Goal: Task Accomplishment & Management: Manage account settings

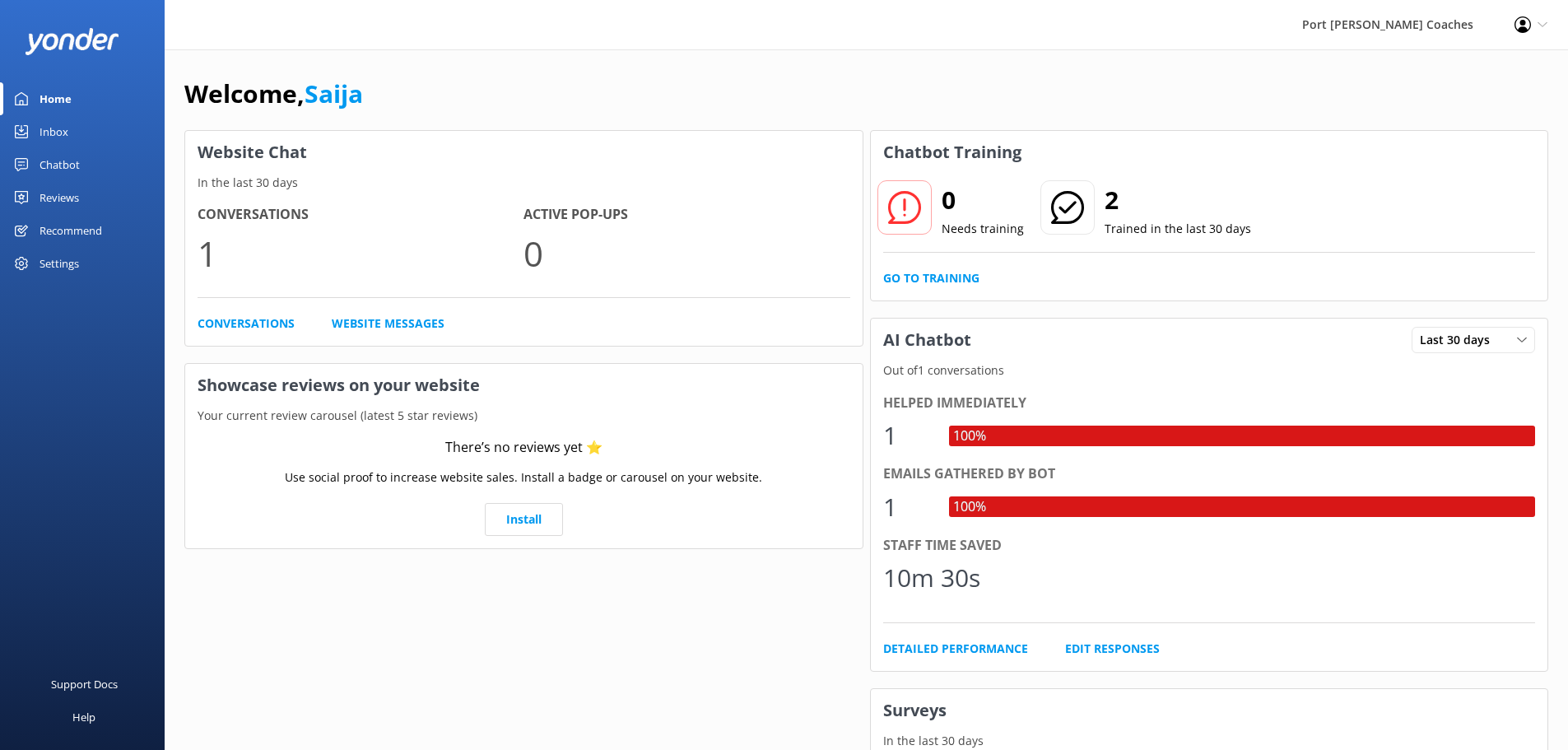
click at [75, 250] on div "Settings" at bounding box center [59, 264] width 40 height 33
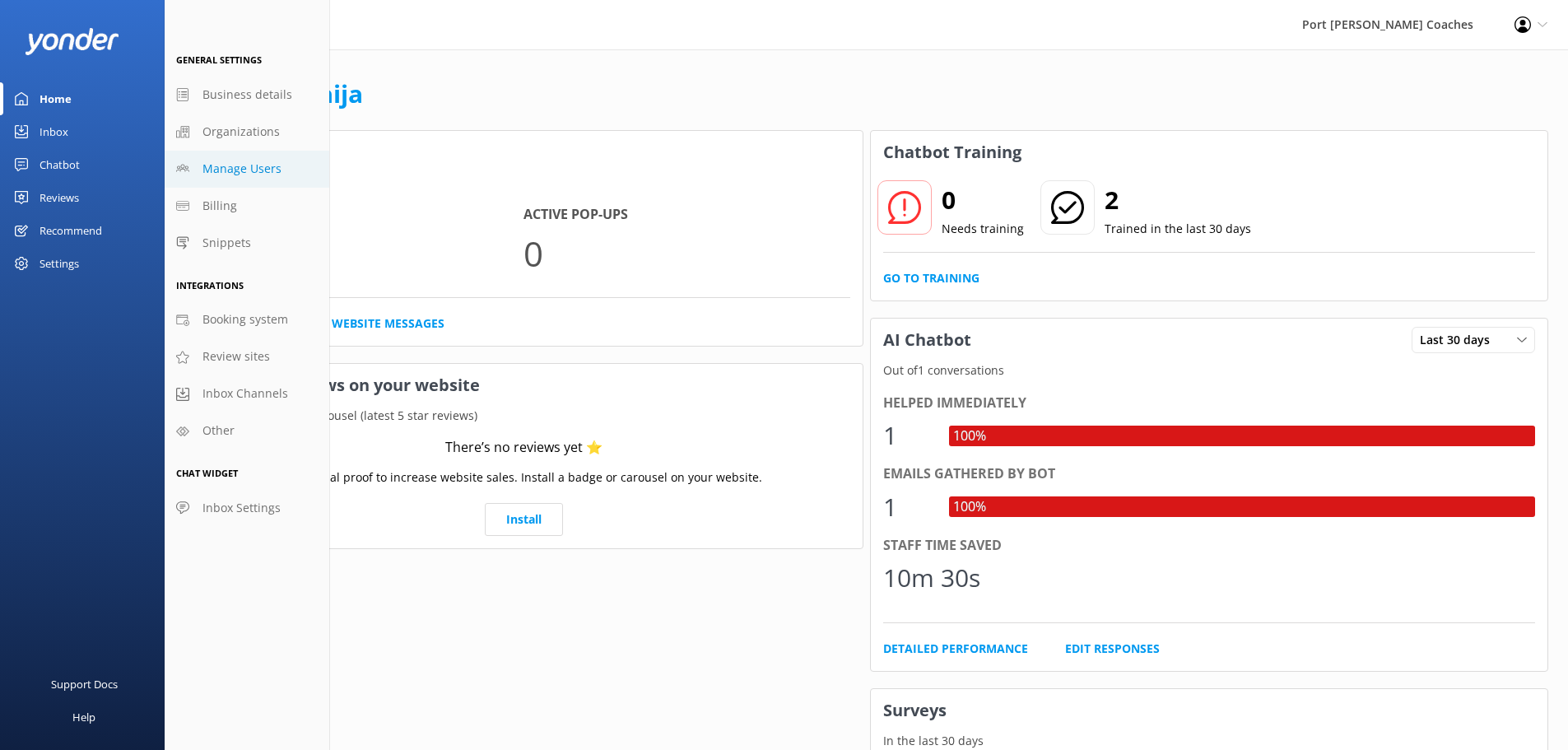
click at [259, 170] on span "Manage Users" at bounding box center [241, 168] width 79 height 18
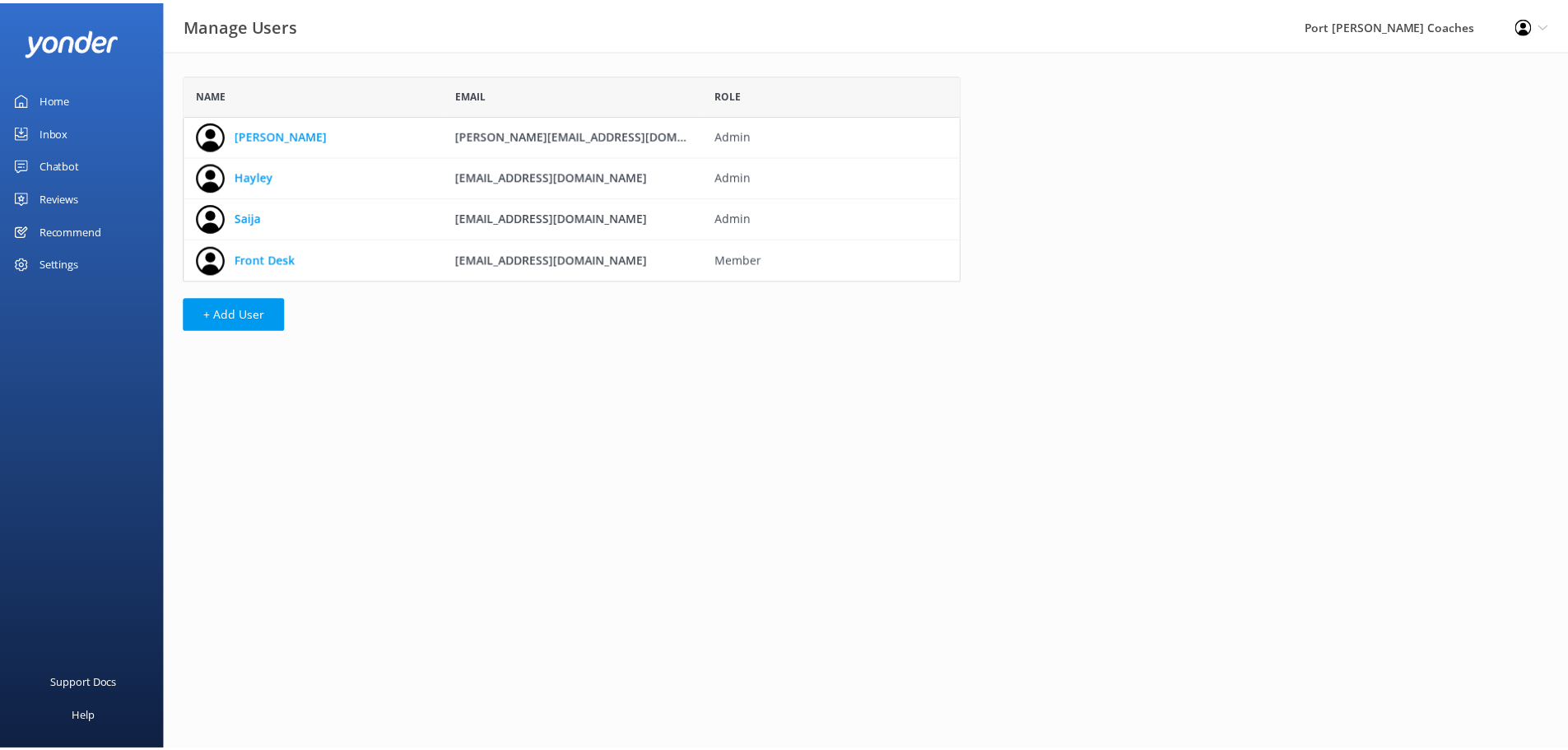
scroll to position [195, 771]
click at [249, 217] on link "Saija" at bounding box center [249, 217] width 26 height 18
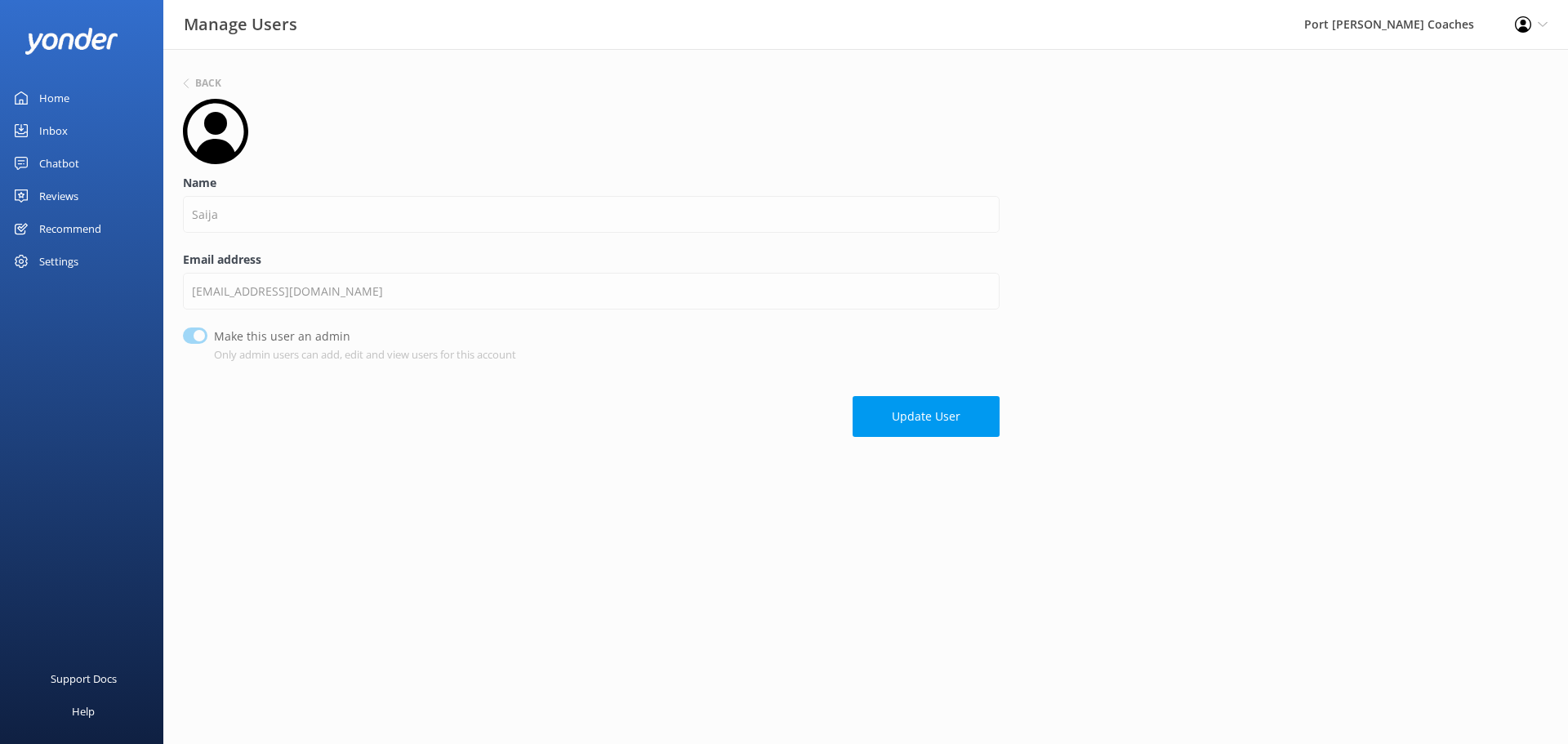
click at [1538, 15] on div "Profile Settings Logout" at bounding box center [1531, 24] width 73 height 49
click at [1490, 69] on link "Profile Settings" at bounding box center [1486, 70] width 163 height 41
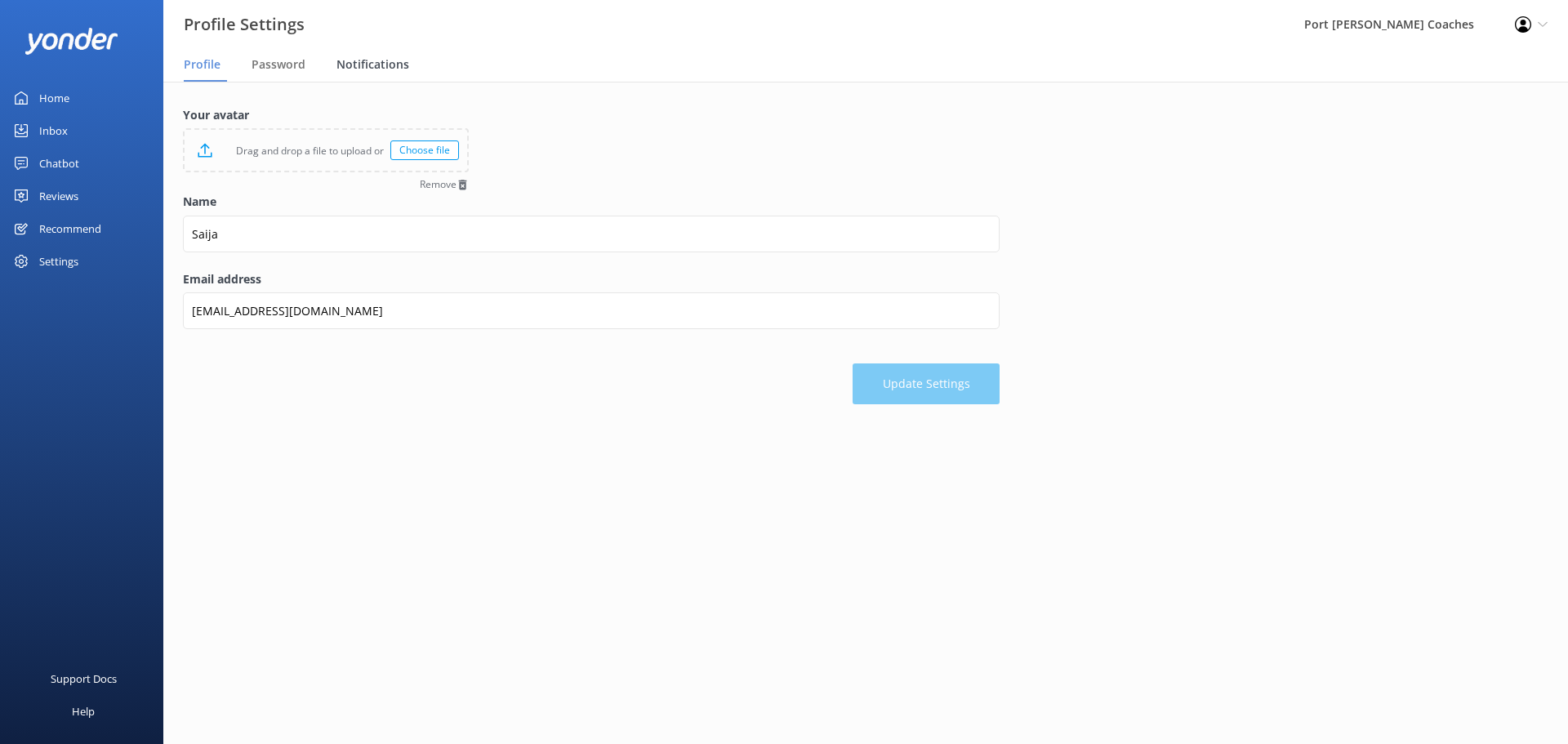
click at [389, 66] on span "Notifications" at bounding box center [372, 64] width 72 height 16
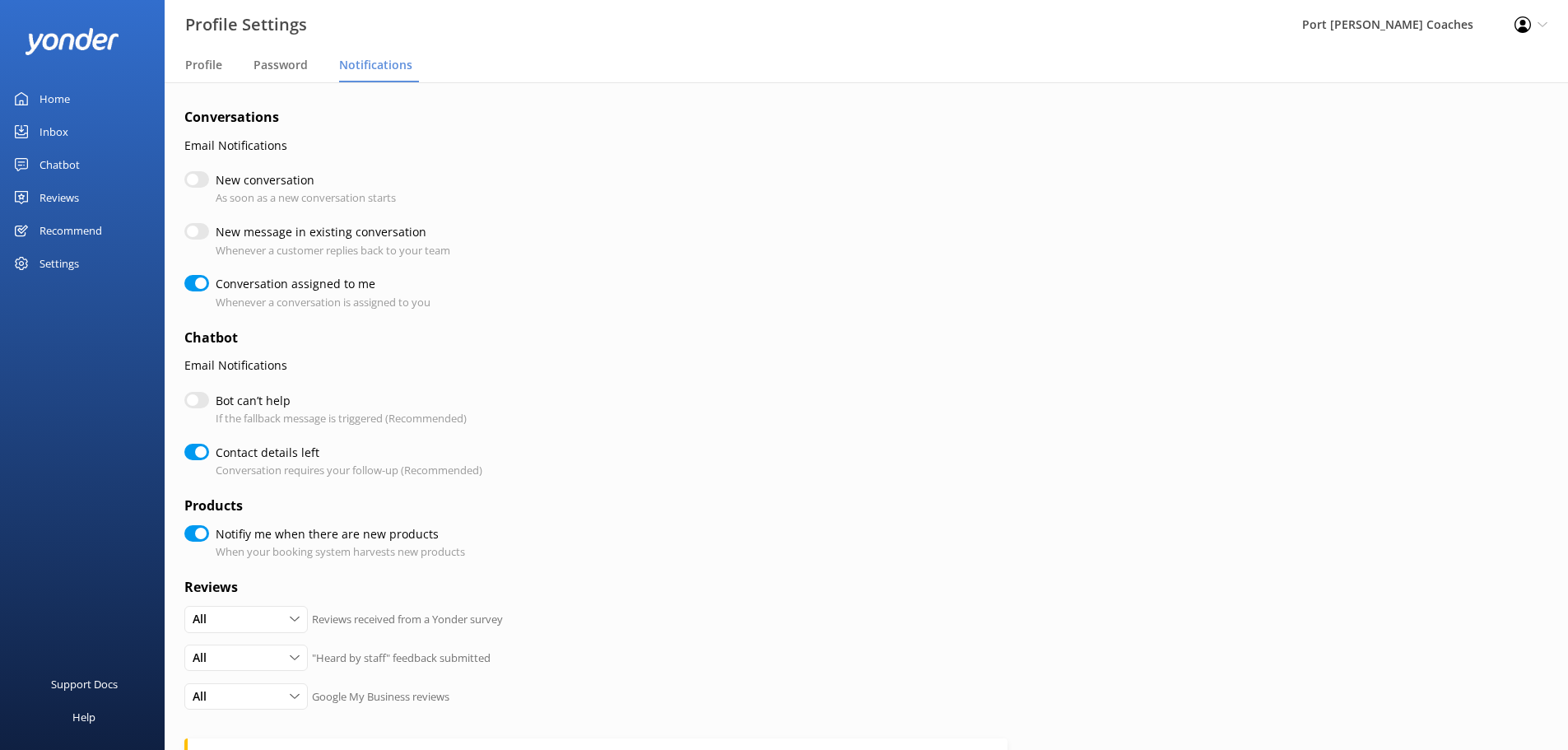
checkbox input "true"
click at [185, 452] on input "Contact details left" at bounding box center [196, 451] width 24 height 17
checkbox input "false"
checkbox input "true"
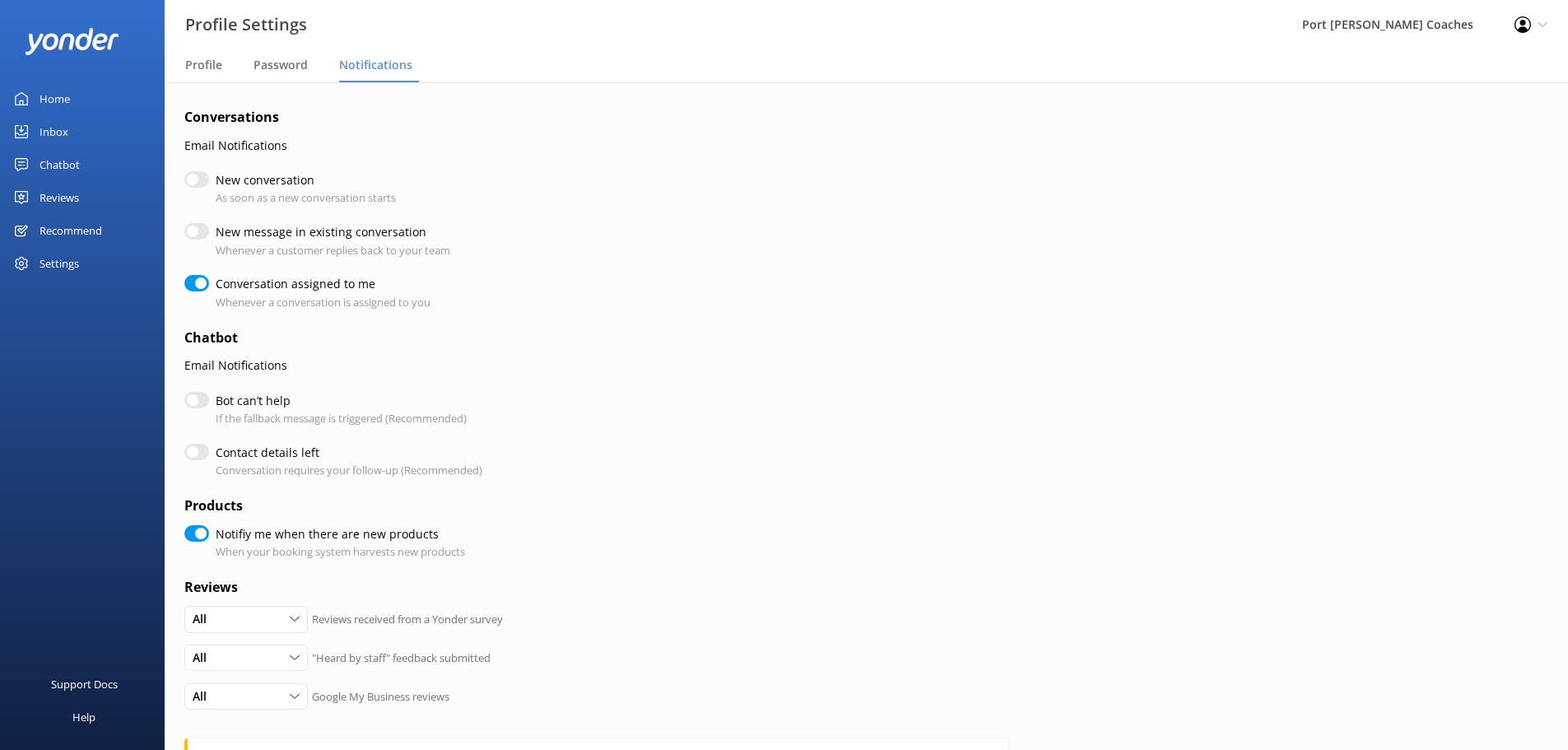
checkbox input "true"
click at [186, 537] on input "Notifiy me when there are new products" at bounding box center [196, 533] width 24 height 17
checkbox input "false"
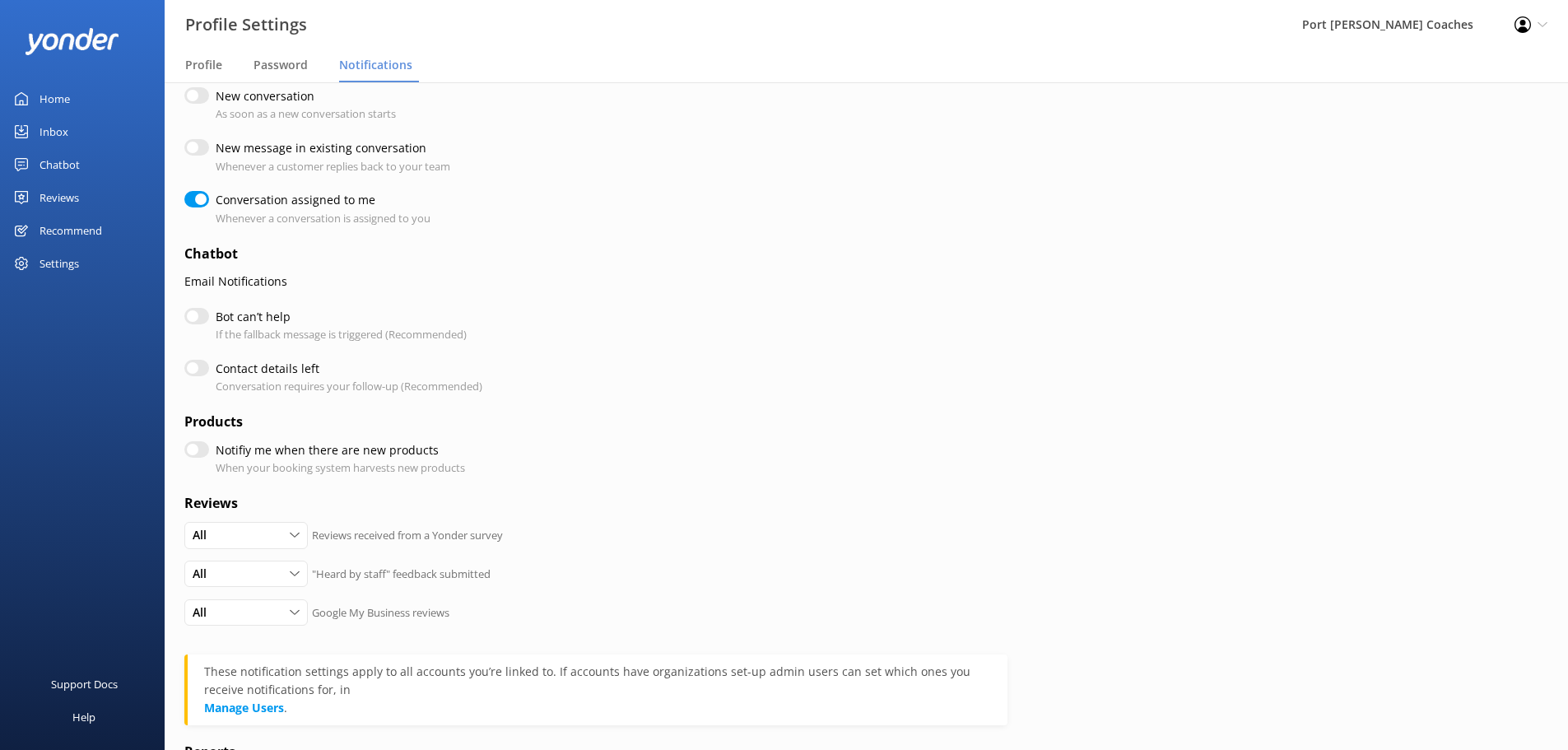
scroll to position [247, 0]
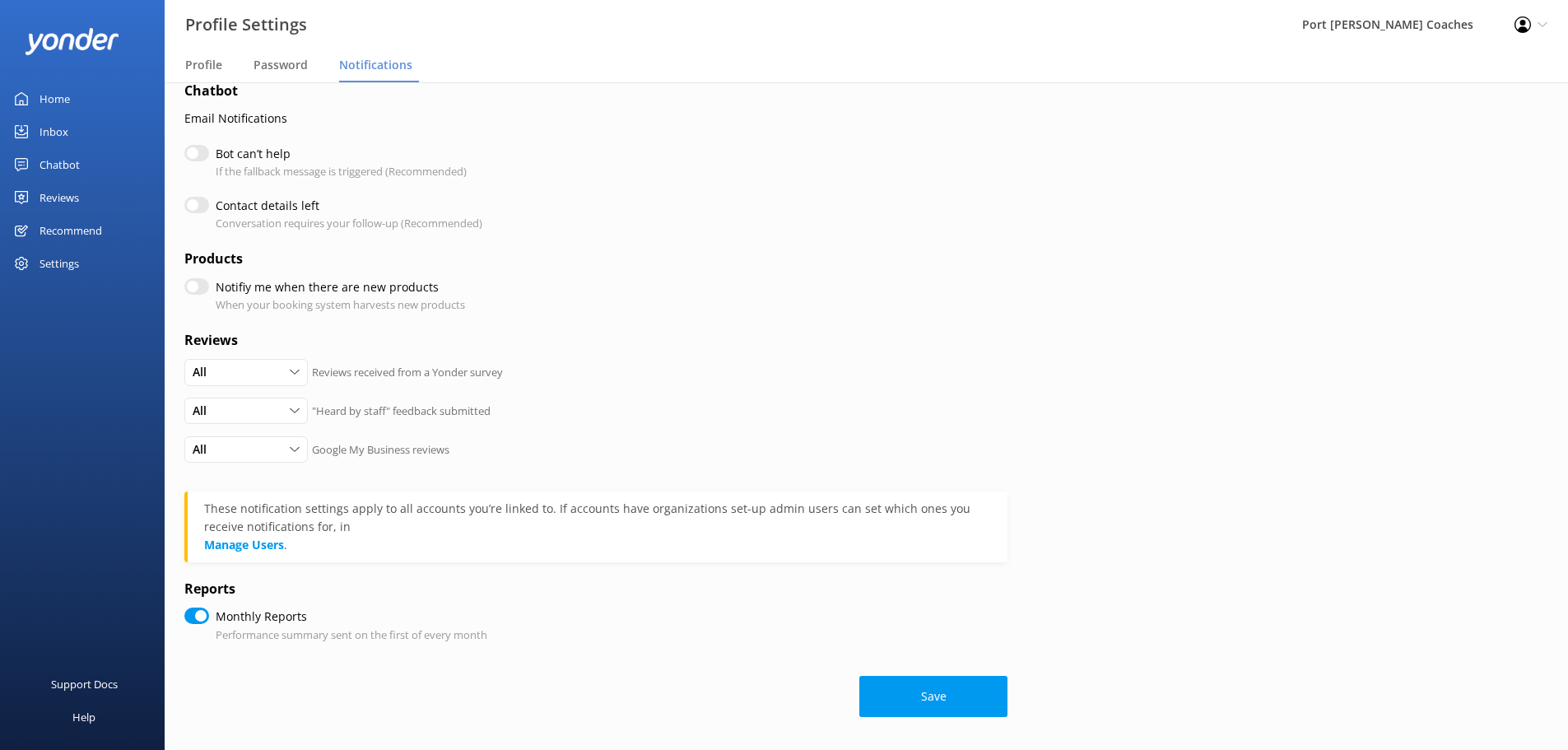
click at [196, 615] on input "Monthly Reports" at bounding box center [196, 616] width 24 height 17
checkbox input "false"
click at [946, 704] on button "Save" at bounding box center [933, 696] width 148 height 41
click at [1537, 22] on div "Profile Settings Logout" at bounding box center [1531, 24] width 74 height 50
click at [192, 68] on span "Profile" at bounding box center [203, 64] width 37 height 17
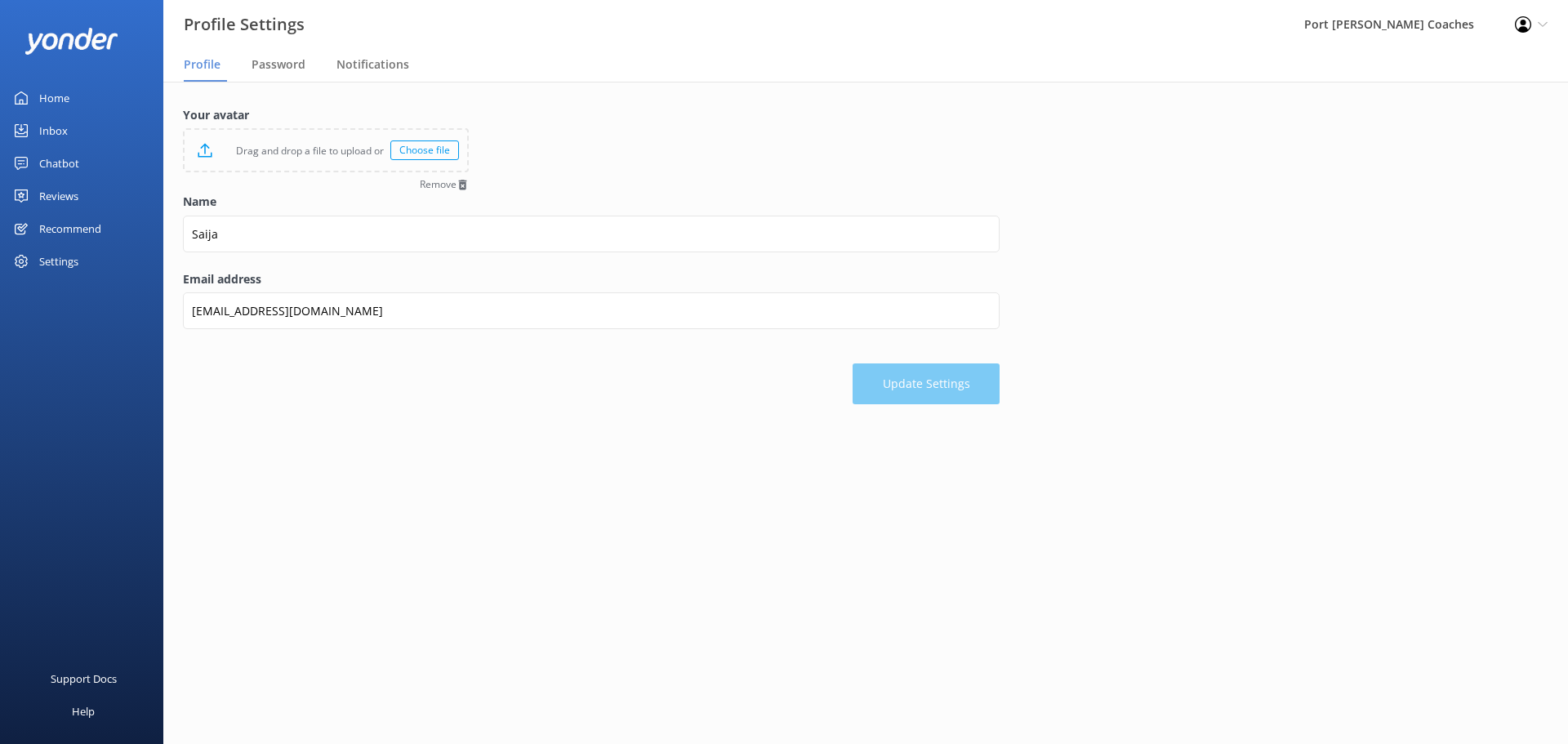
click at [414, 156] on div "Choose file" at bounding box center [425, 151] width 69 height 19
click at [74, 253] on div "Settings" at bounding box center [59, 262] width 40 height 33
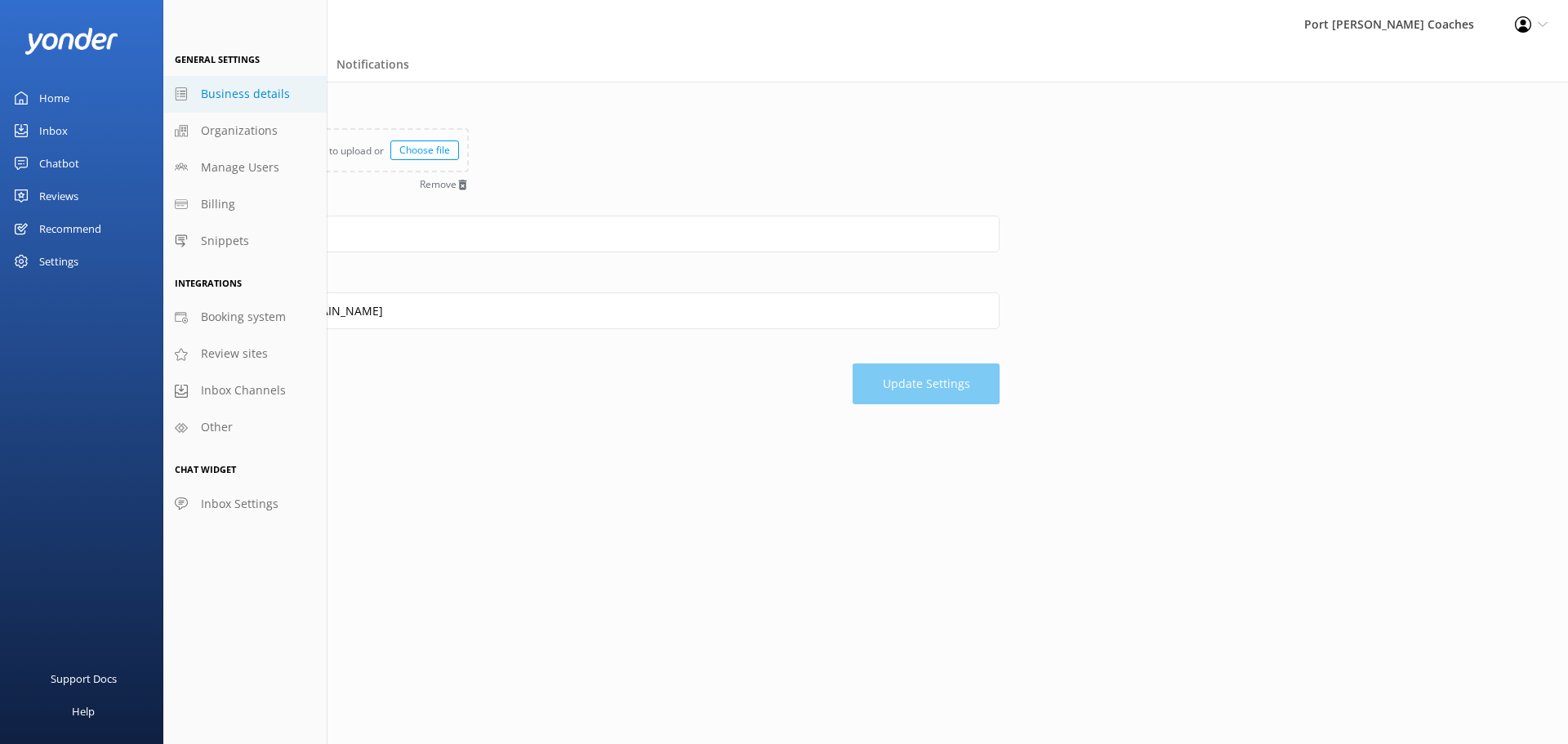
click at [203, 90] on span "Business details" at bounding box center [245, 94] width 89 height 18
select select "[GEOGRAPHIC_DATA]/[GEOGRAPHIC_DATA]"
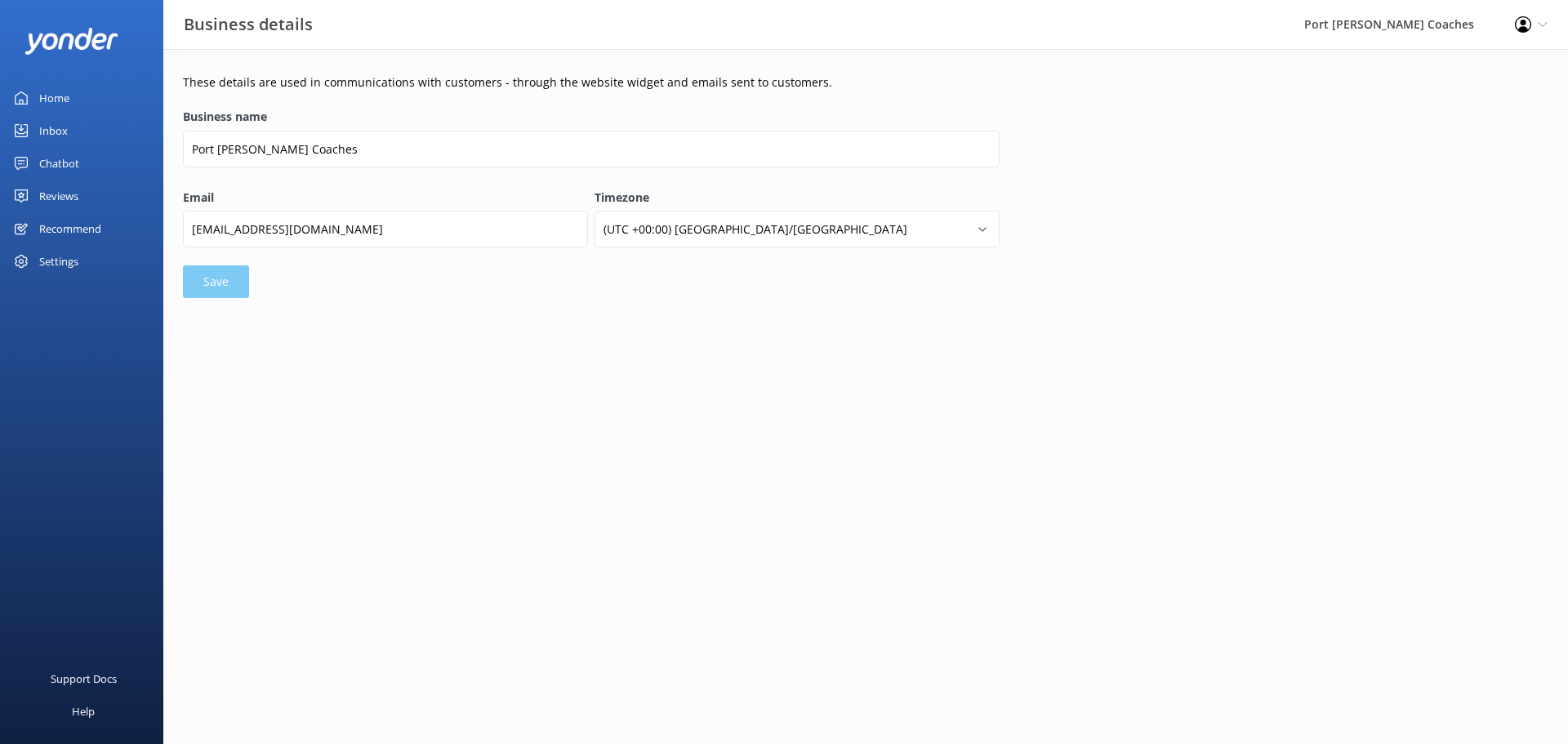
click at [56, 100] on div "Home" at bounding box center [54, 98] width 30 height 33
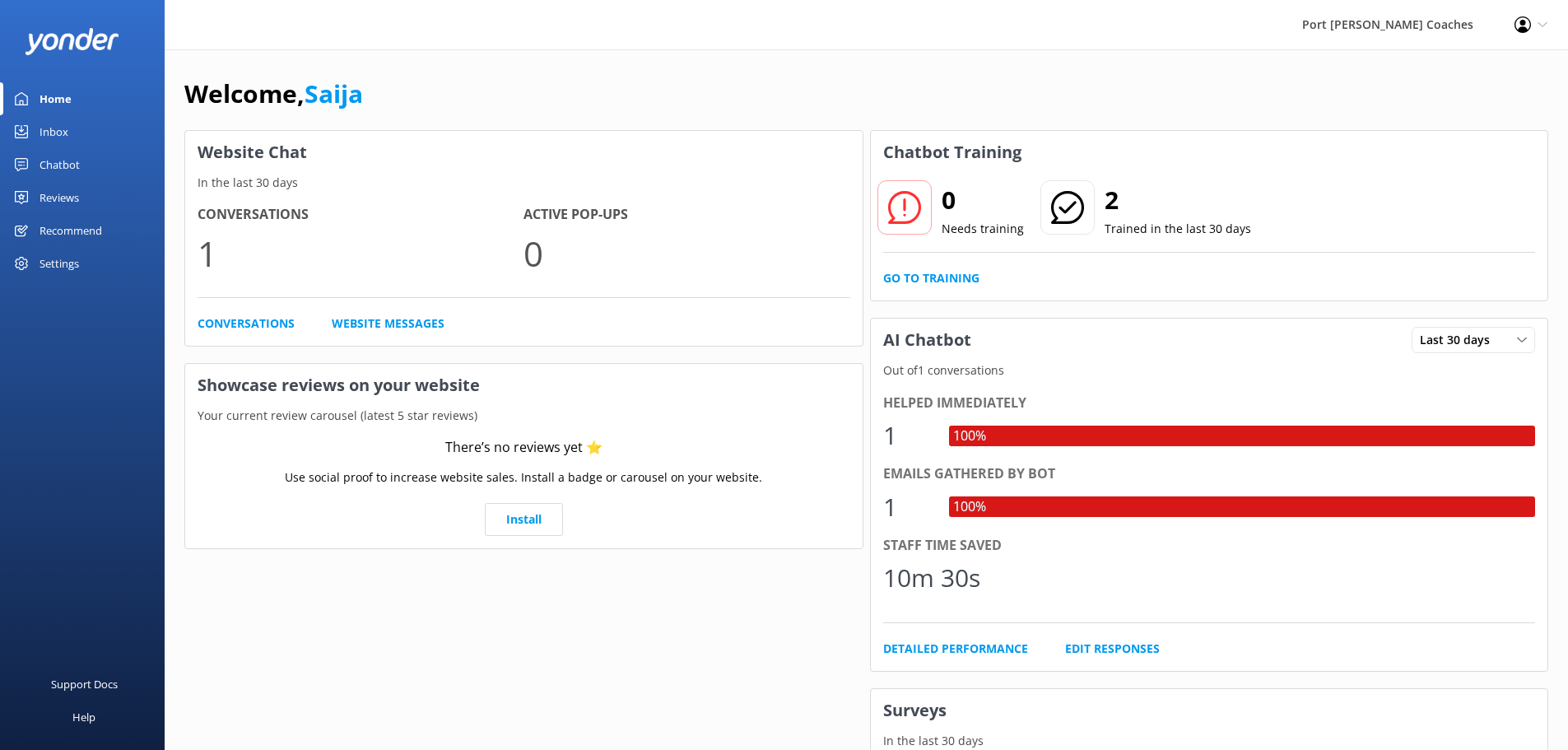
click at [49, 276] on div "Settings" at bounding box center [59, 264] width 40 height 33
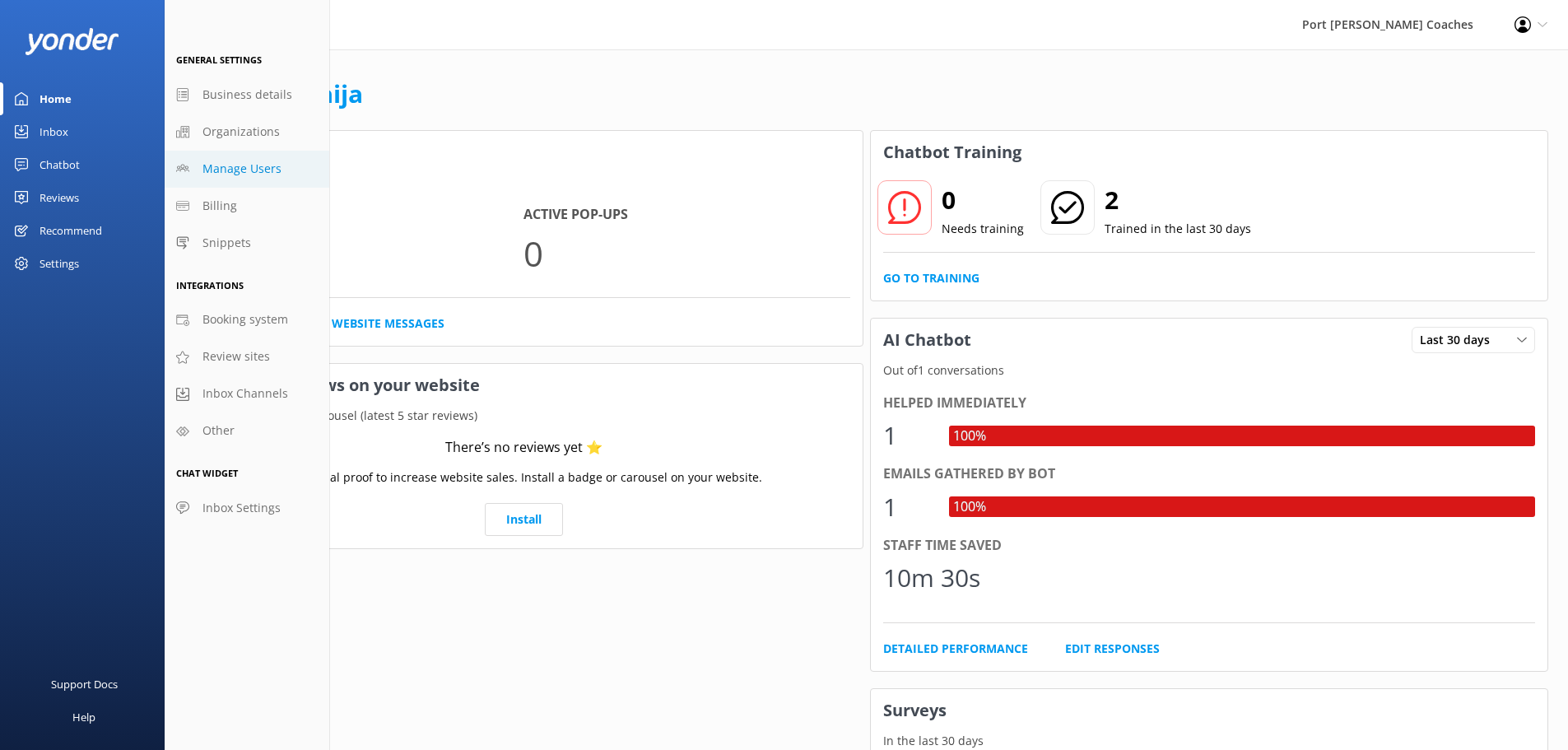
click at [222, 175] on span "Manage Users" at bounding box center [241, 168] width 79 height 18
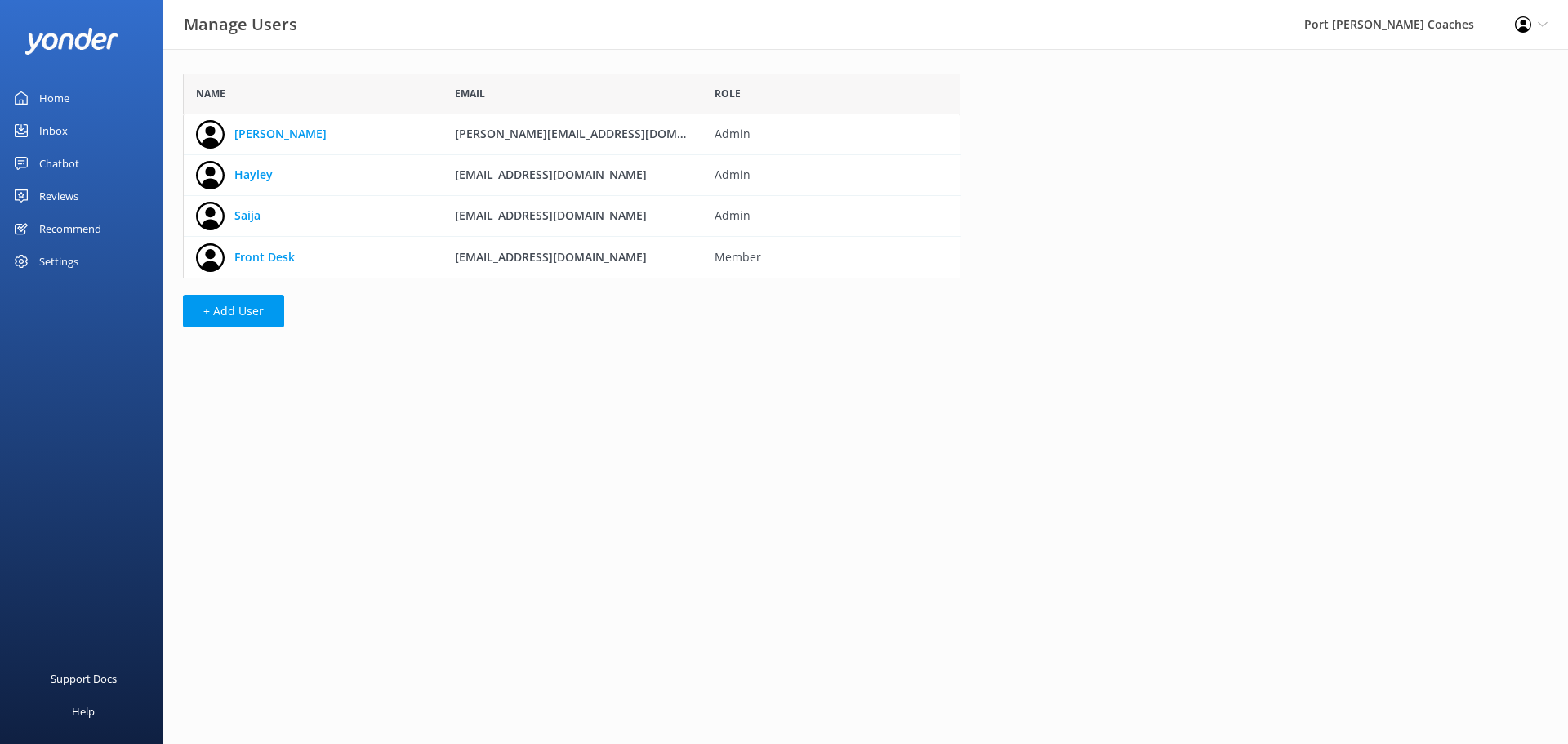
scroll to position [193, 765]
click at [244, 311] on button "+ Add User" at bounding box center [234, 311] width 101 height 33
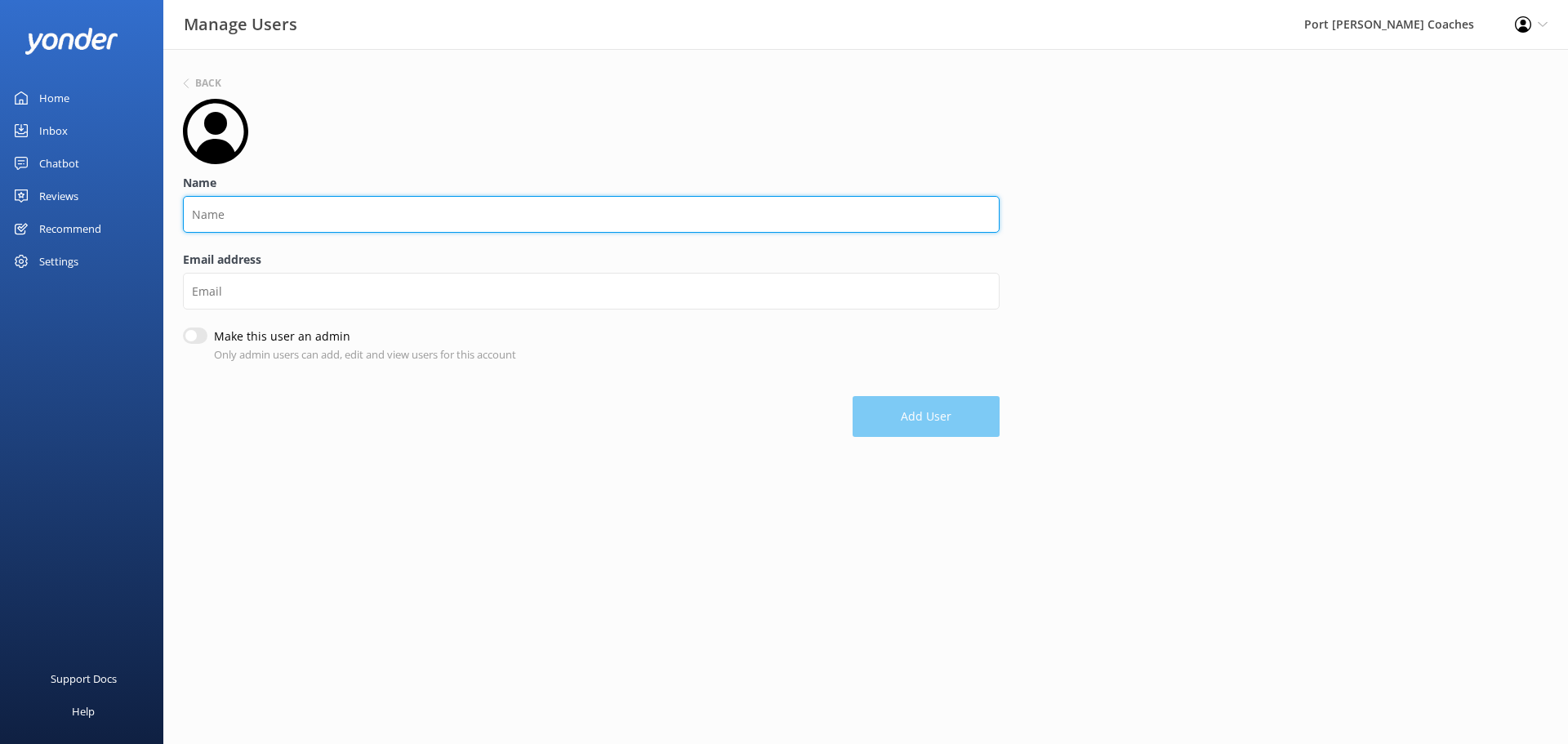
click at [234, 215] on input "Name" at bounding box center [591, 214] width 816 height 37
type input "[PERSON_NAME]"
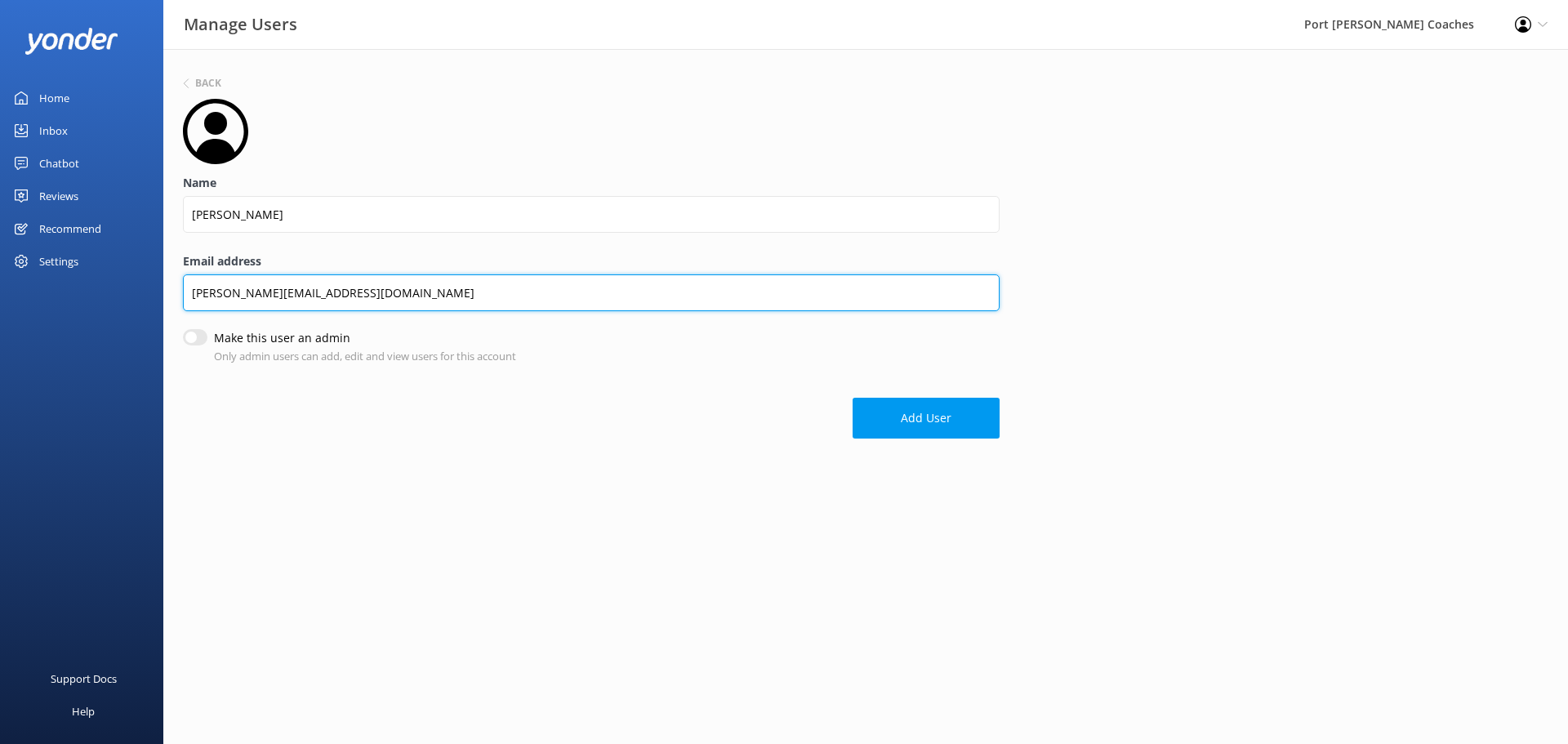
type input "[PERSON_NAME][EMAIL_ADDRESS][DOMAIN_NAME]"
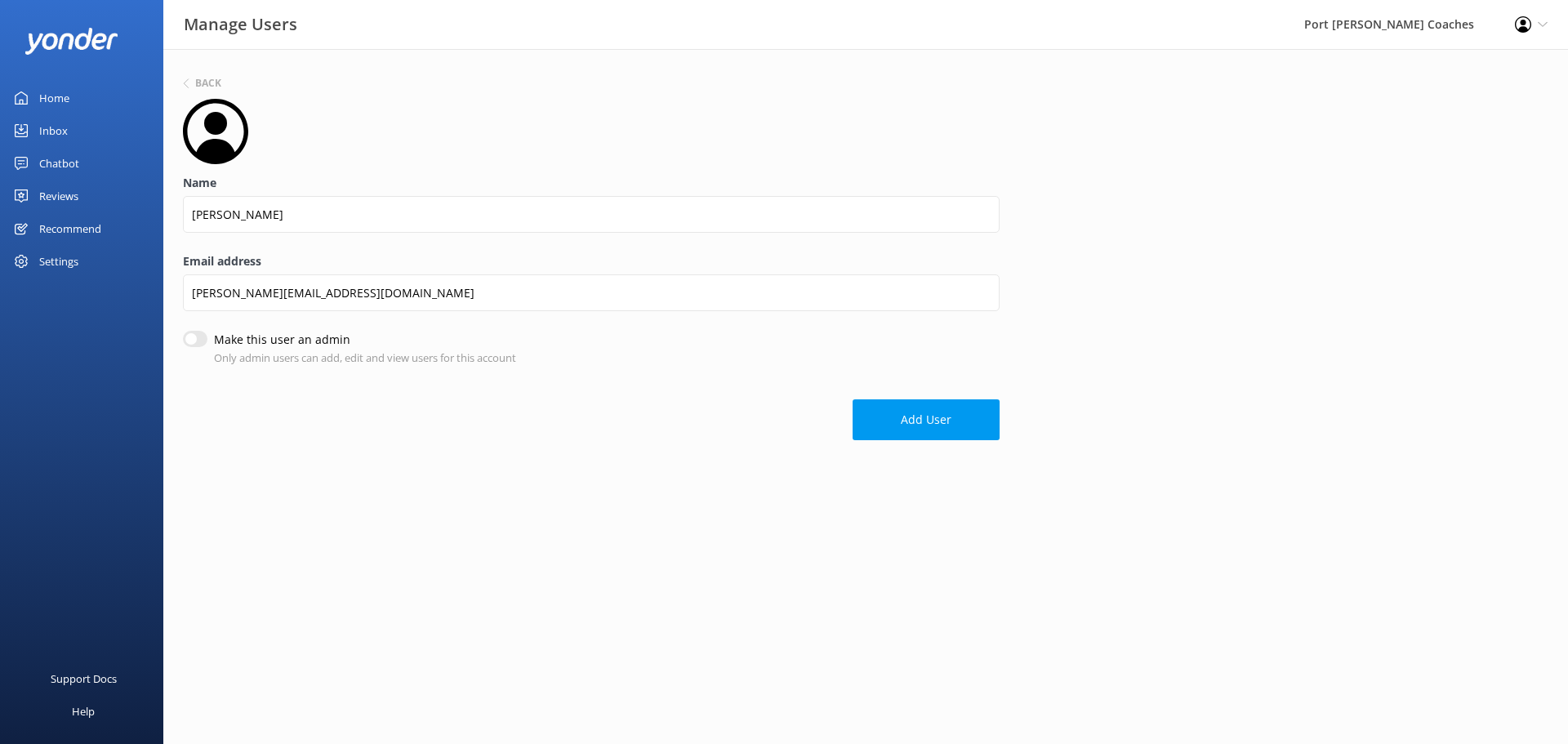
click at [192, 335] on input "Make this user an admin" at bounding box center [195, 339] width 24 height 16
checkbox input "true"
click at [920, 426] on button "Add User" at bounding box center [925, 420] width 147 height 41
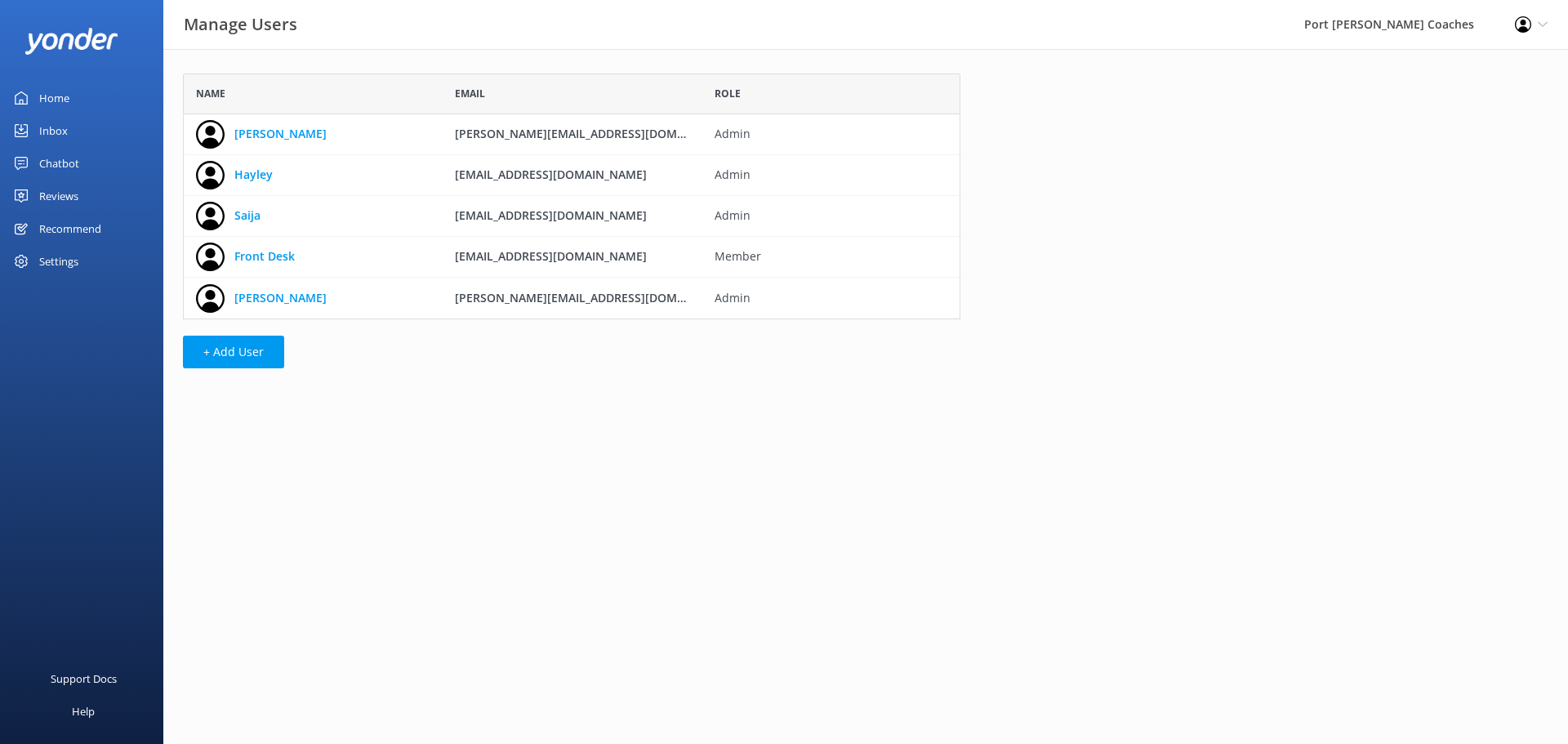
scroll to position [234, 765]
